Goal: Information Seeking & Learning: Learn about a topic

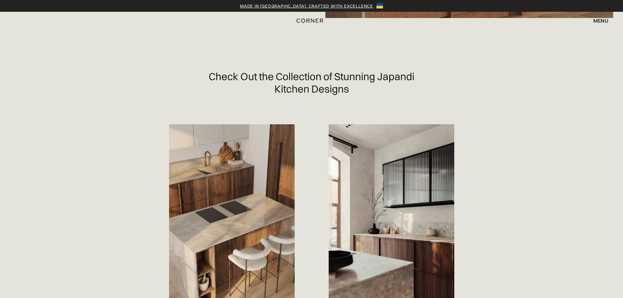
scroll to position [360, 0]
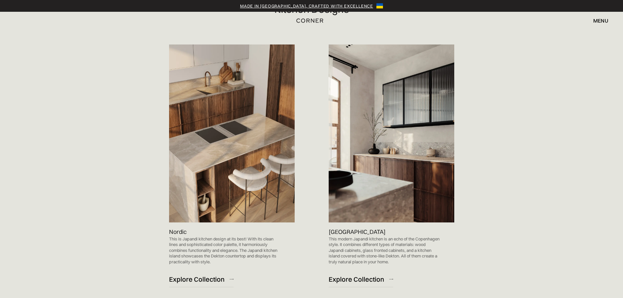
click at [411, 128] on img at bounding box center [392, 134] width 126 height 178
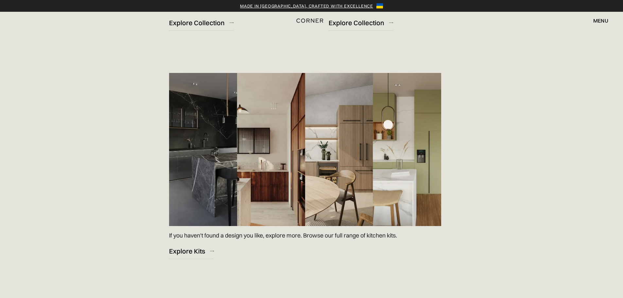
scroll to position [884, 0]
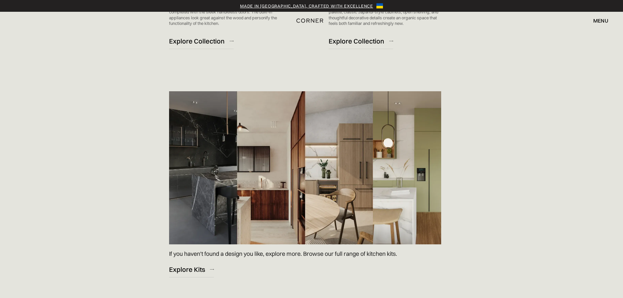
click at [340, 214] on img at bounding box center [305, 167] width 272 height 153
click at [194, 272] on div "Explore Kits" at bounding box center [187, 269] width 36 height 9
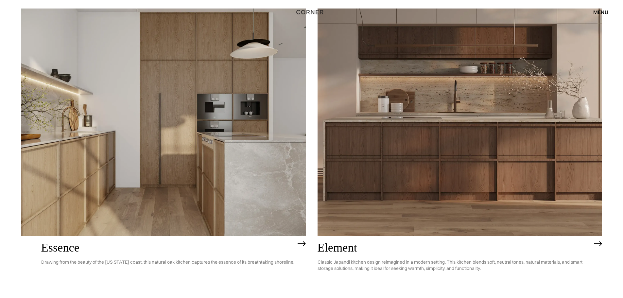
scroll to position [425, 0]
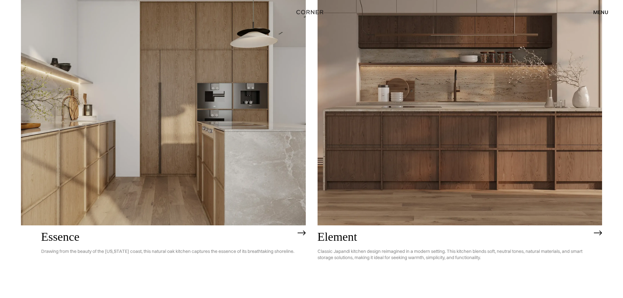
click at [241, 153] on img at bounding box center [163, 112] width 285 height 228
click at [444, 165] on img at bounding box center [460, 112] width 285 height 228
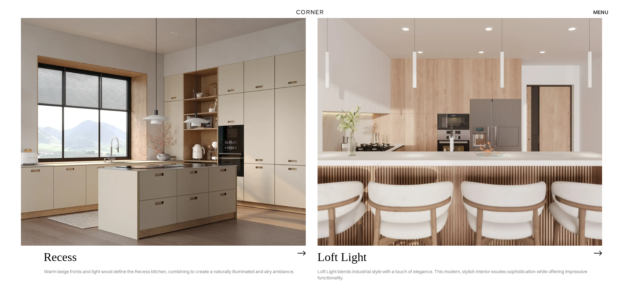
scroll to position [1047, 0]
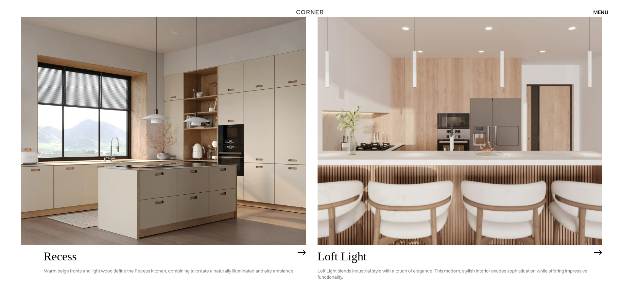
click at [455, 191] on img at bounding box center [460, 131] width 285 height 228
click at [281, 182] on img at bounding box center [163, 131] width 285 height 228
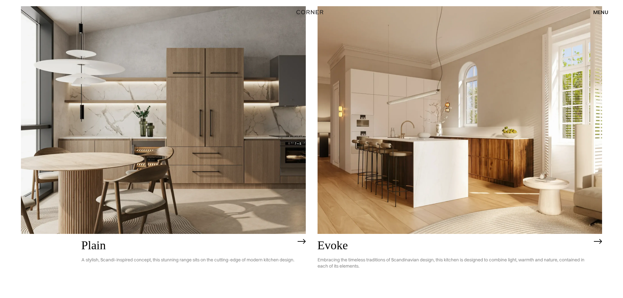
scroll to position [2029, 0]
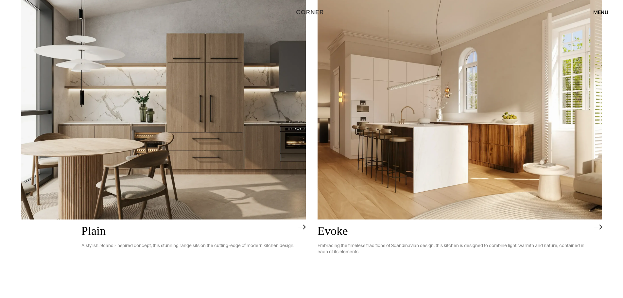
click at [194, 160] on img at bounding box center [163, 106] width 285 height 228
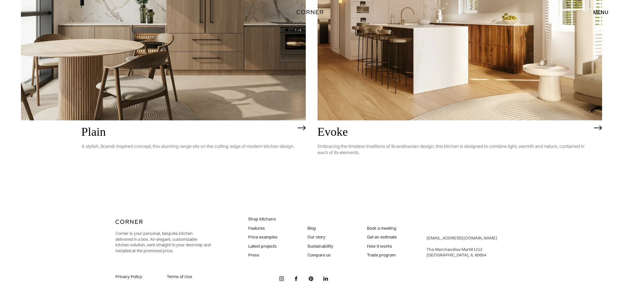
scroll to position [2128, 0]
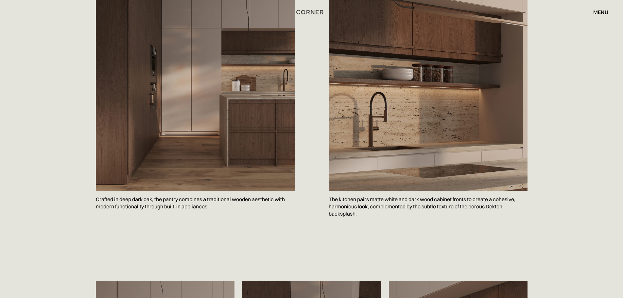
scroll to position [818, 0]
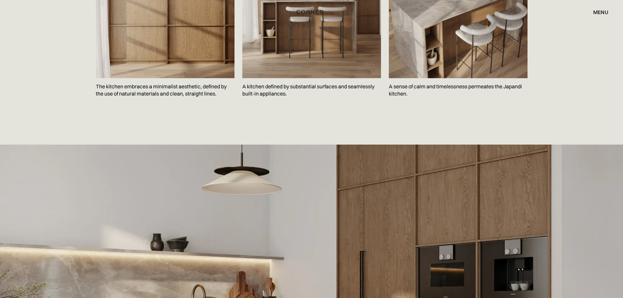
scroll to position [1243, 0]
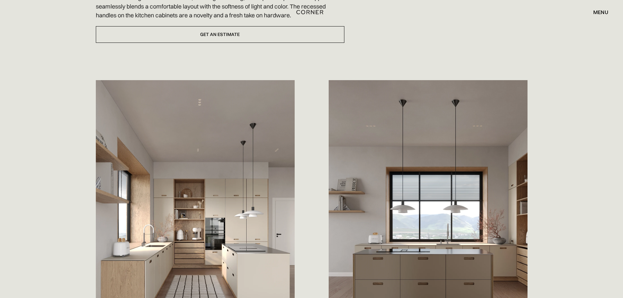
scroll to position [393, 0]
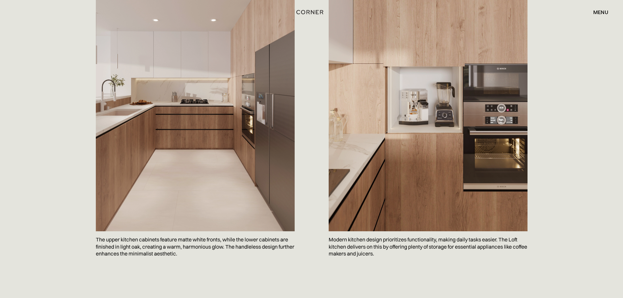
scroll to position [360, 0]
